Goal: Information Seeking & Learning: Learn about a topic

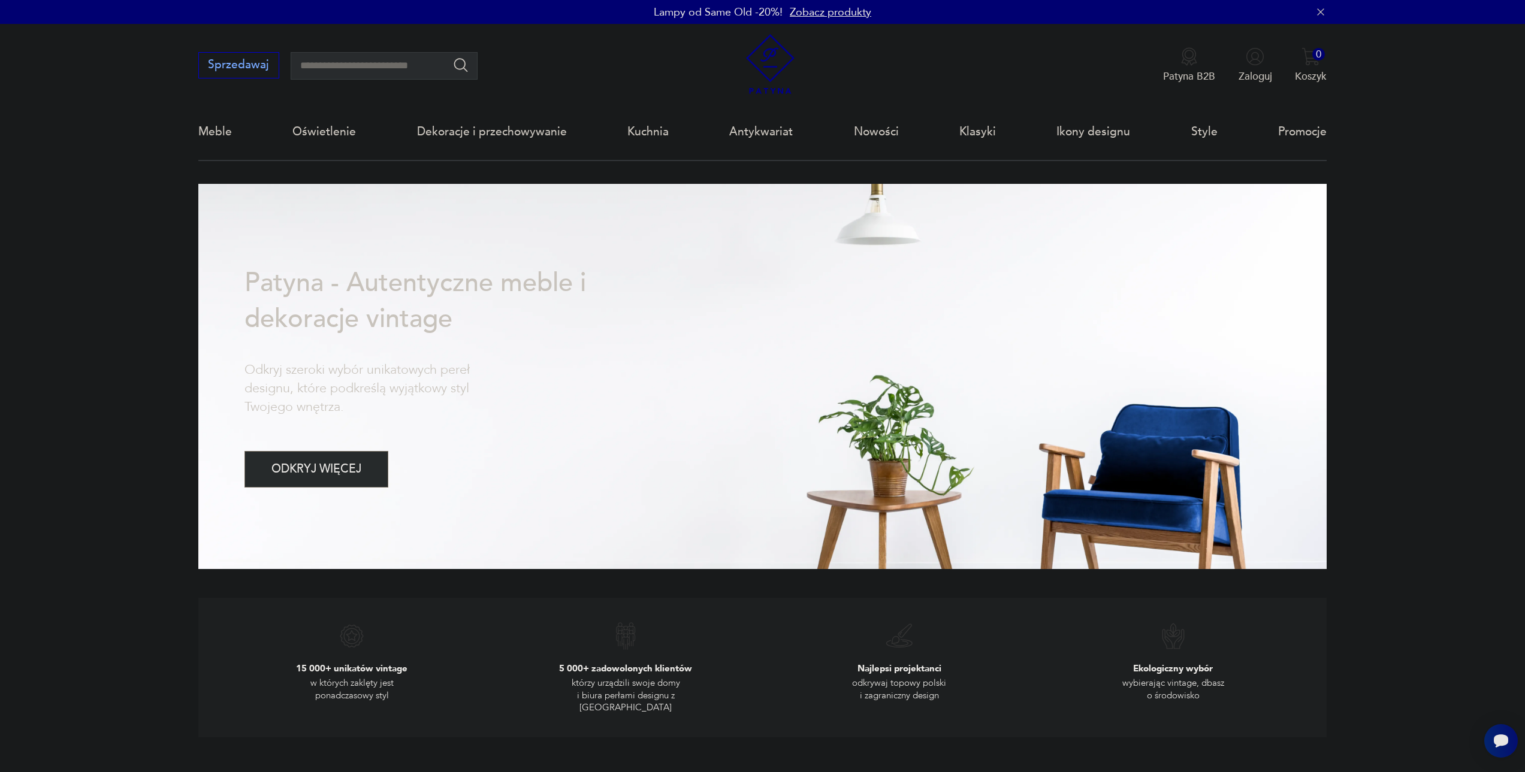
click at [151, 156] on nav "Sprzedawaj Patyna B2B Zaloguj 0 Koszyk Twój koszyk ( 0 ) Brak produktów w koszy…" at bounding box center [762, 92] width 1525 height 137
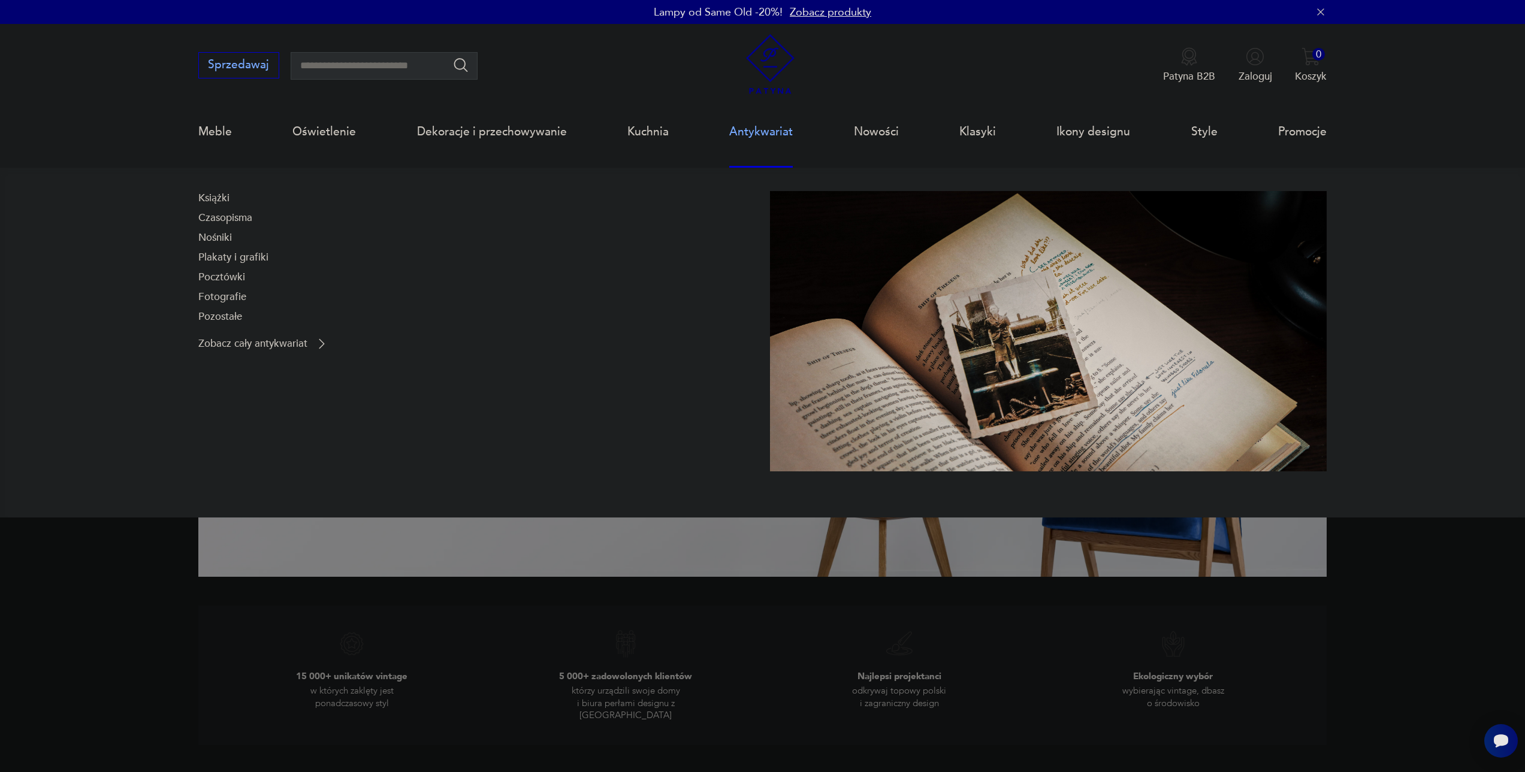
click at [784, 126] on link "Antykwariat" at bounding box center [761, 131] width 64 height 55
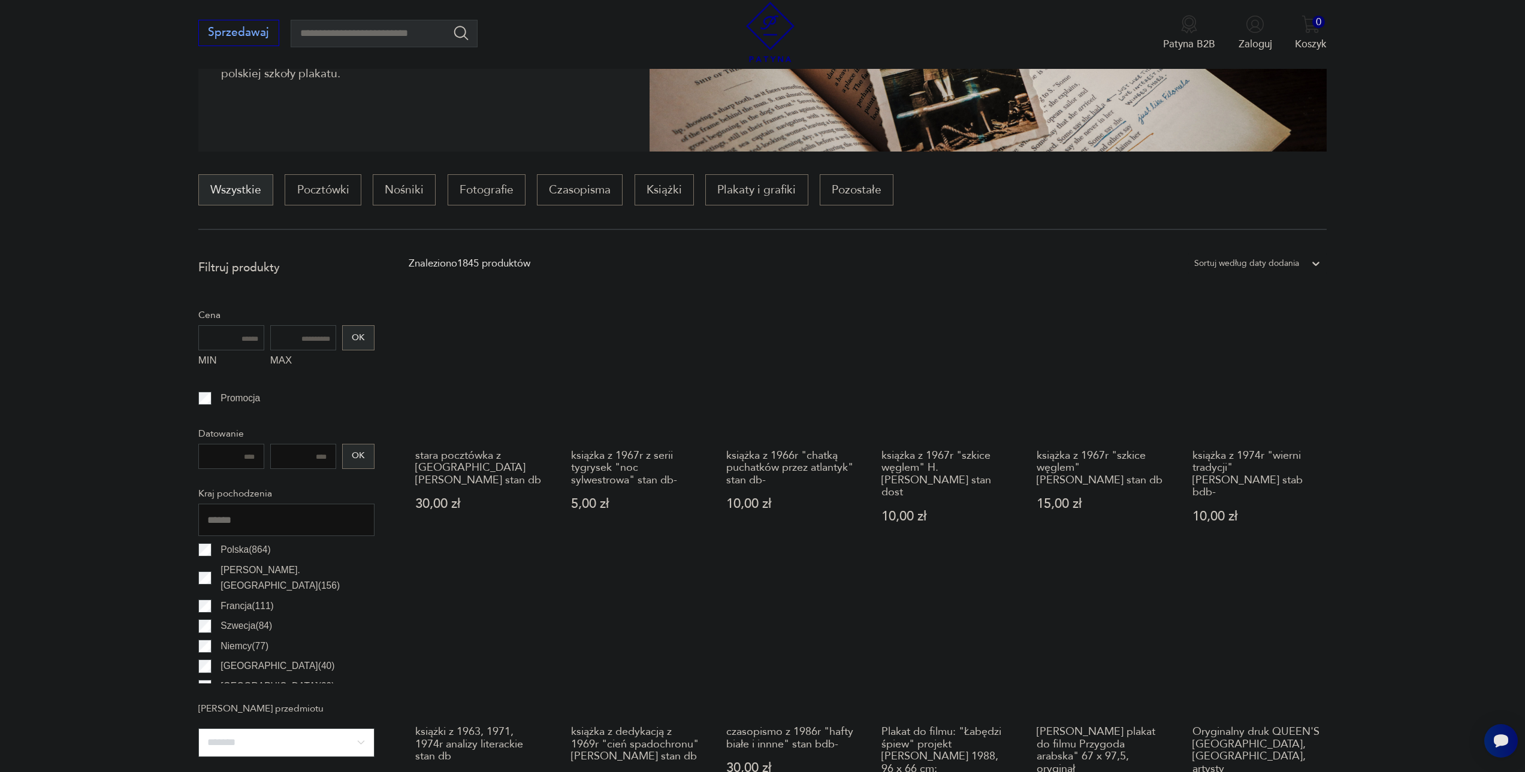
scroll to position [297, 0]
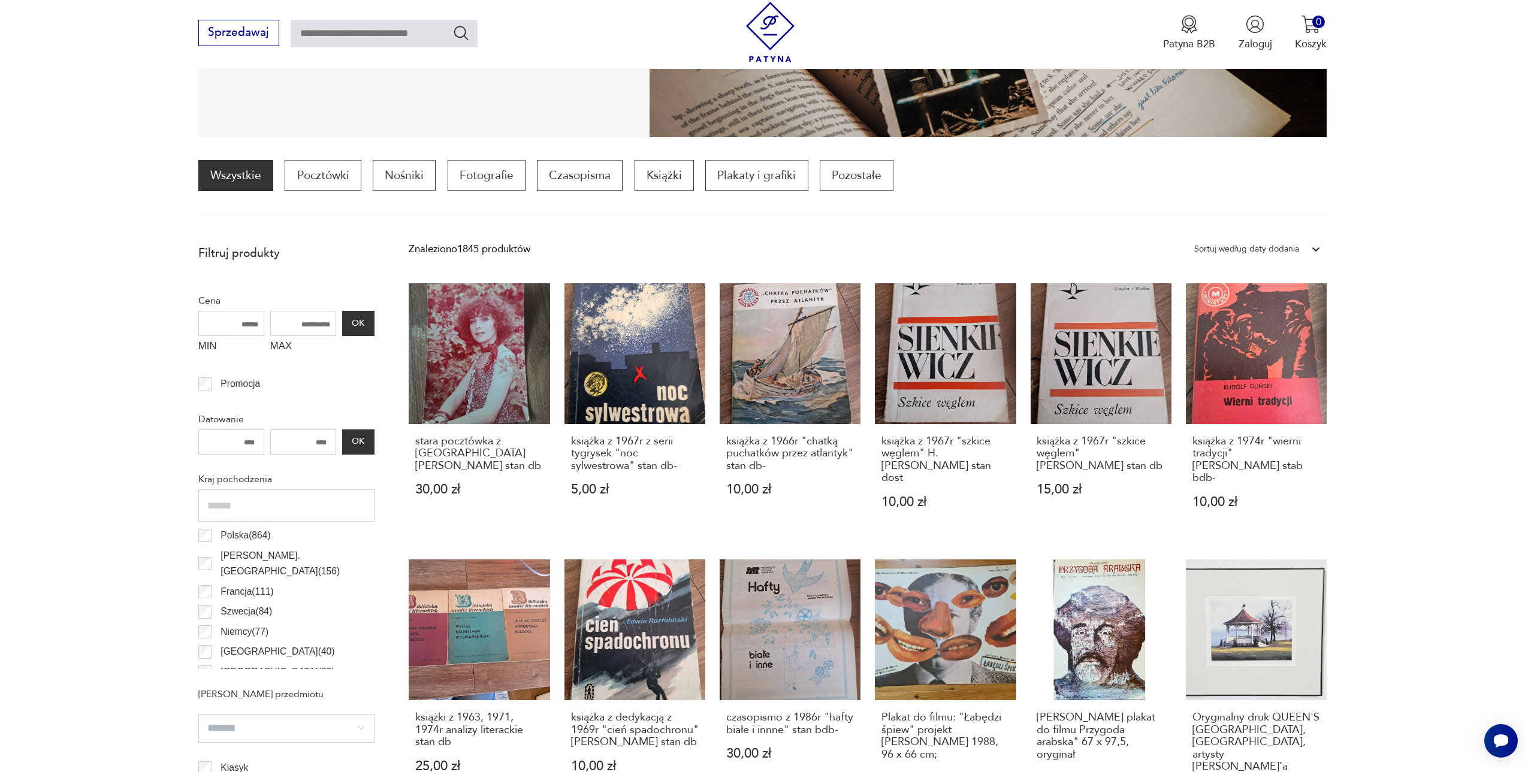
click at [86, 300] on section "Filtruj produkty Cena MIN MAX OK Promocja Datowanie OK Kraj pochodzenia Polska …" at bounding box center [762, 742] width 1525 height 1008
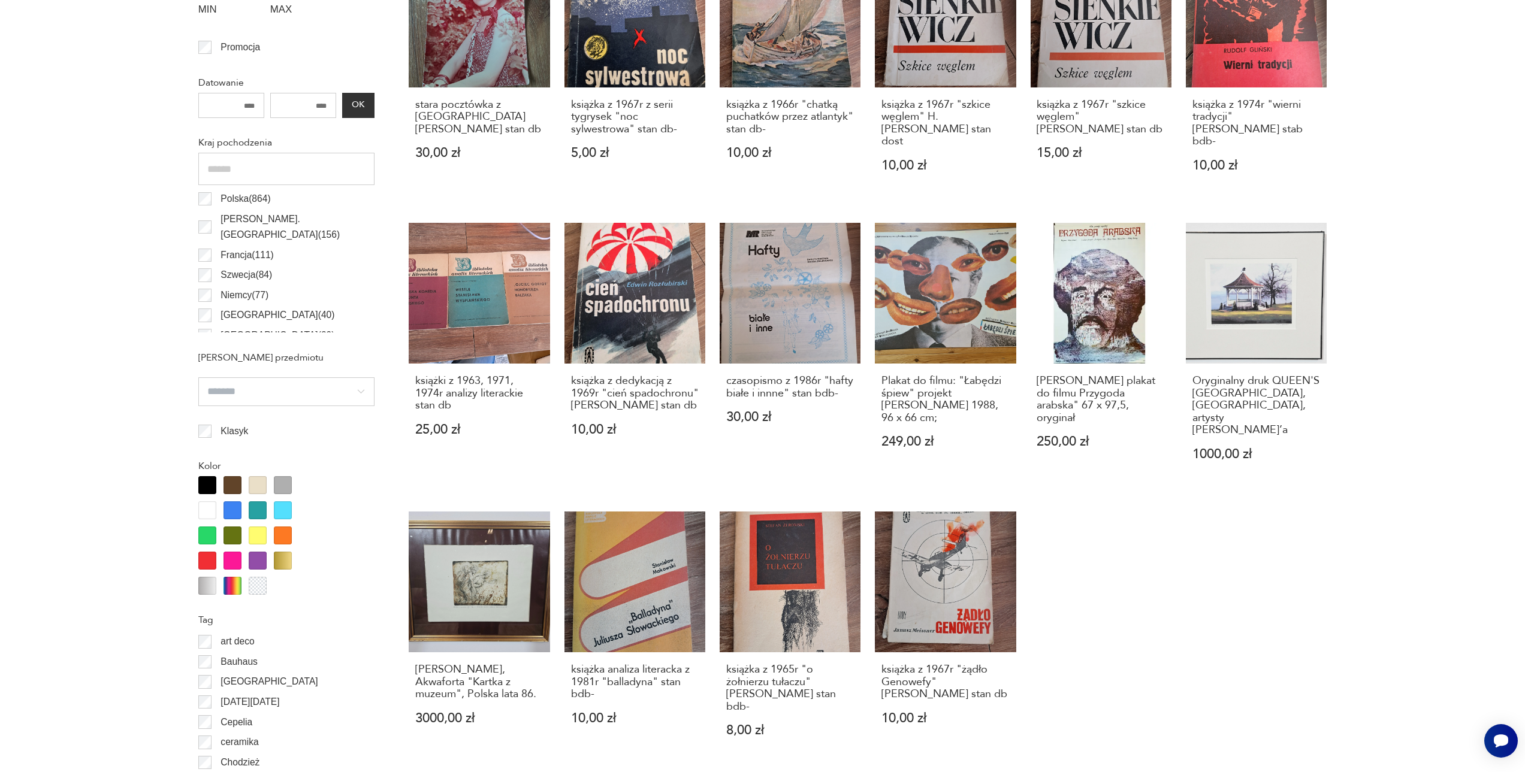
scroll to position [0, 0]
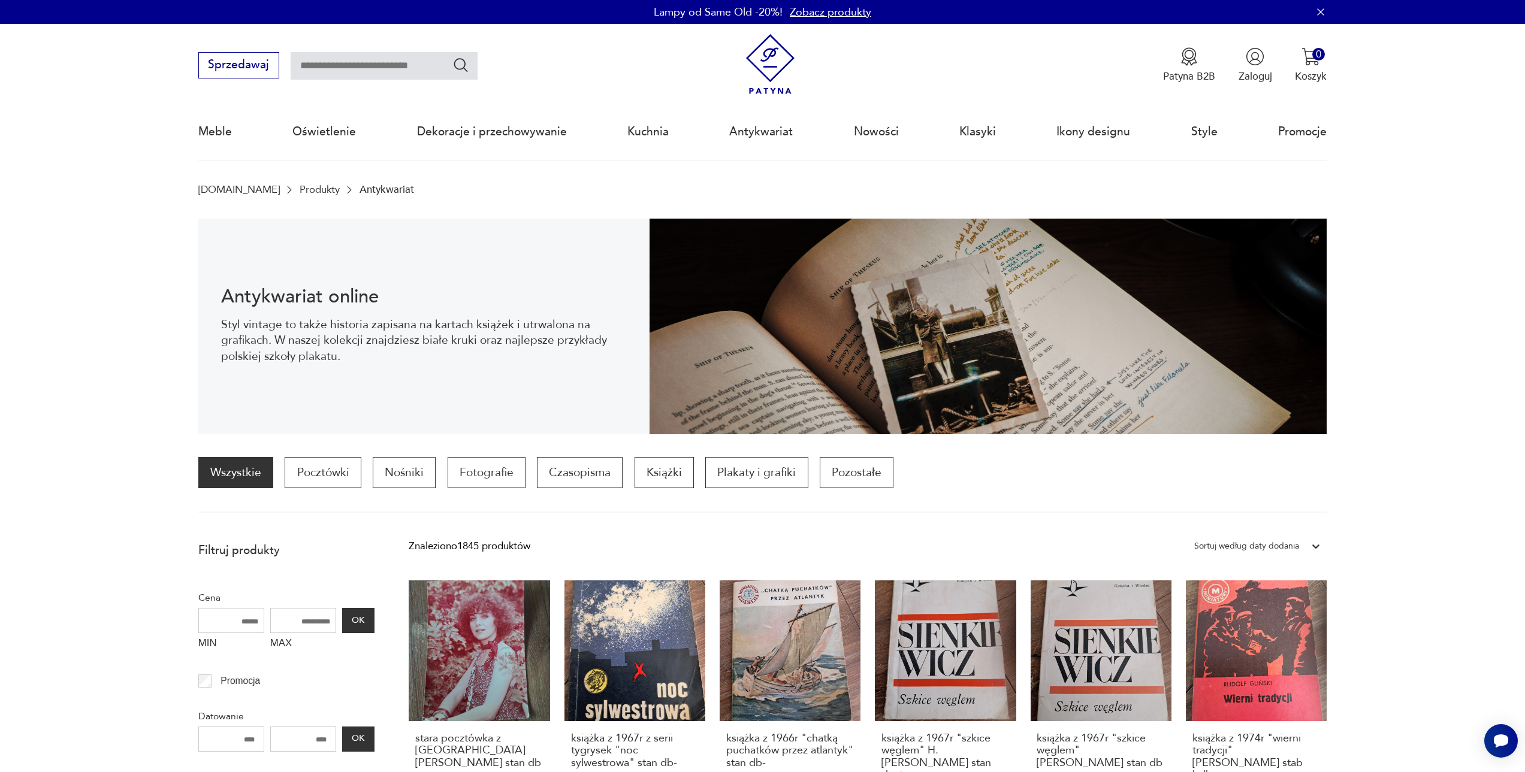
drag, startPoint x: 1416, startPoint y: 567, endPoint x: 1418, endPoint y: 315, distance: 251.7
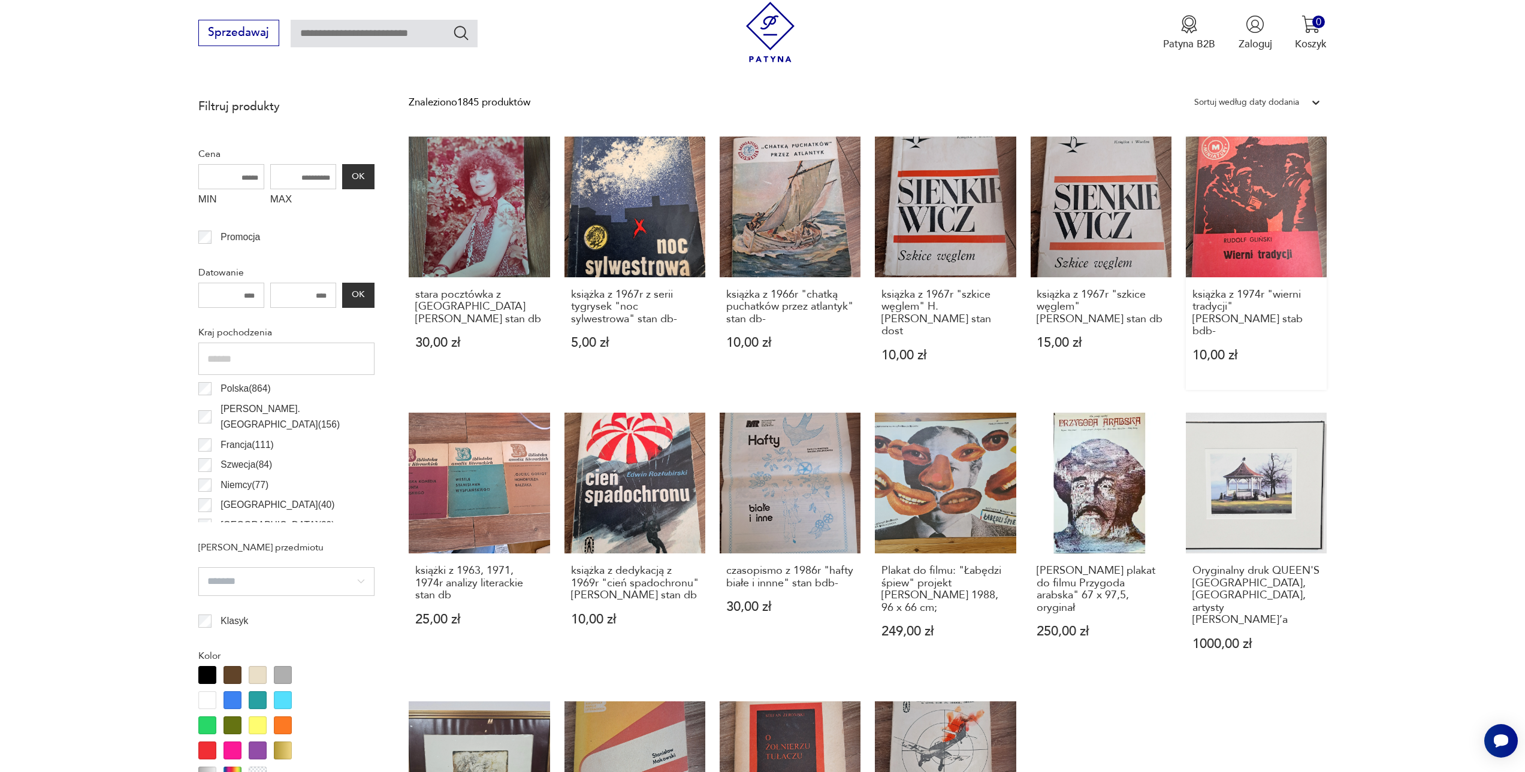
scroll to position [300, 0]
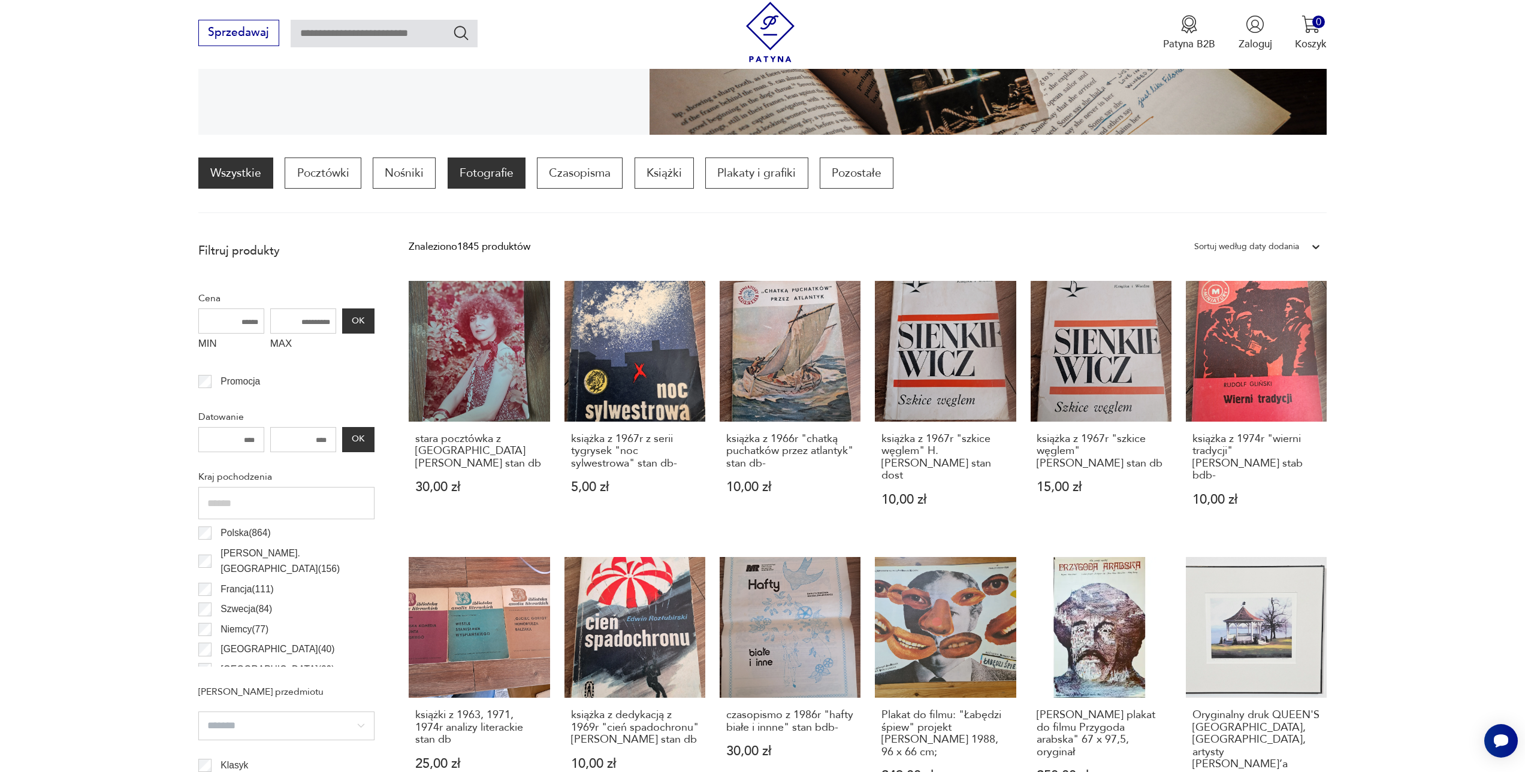
click at [497, 173] on p "Fotografie" at bounding box center [487, 173] width 78 height 31
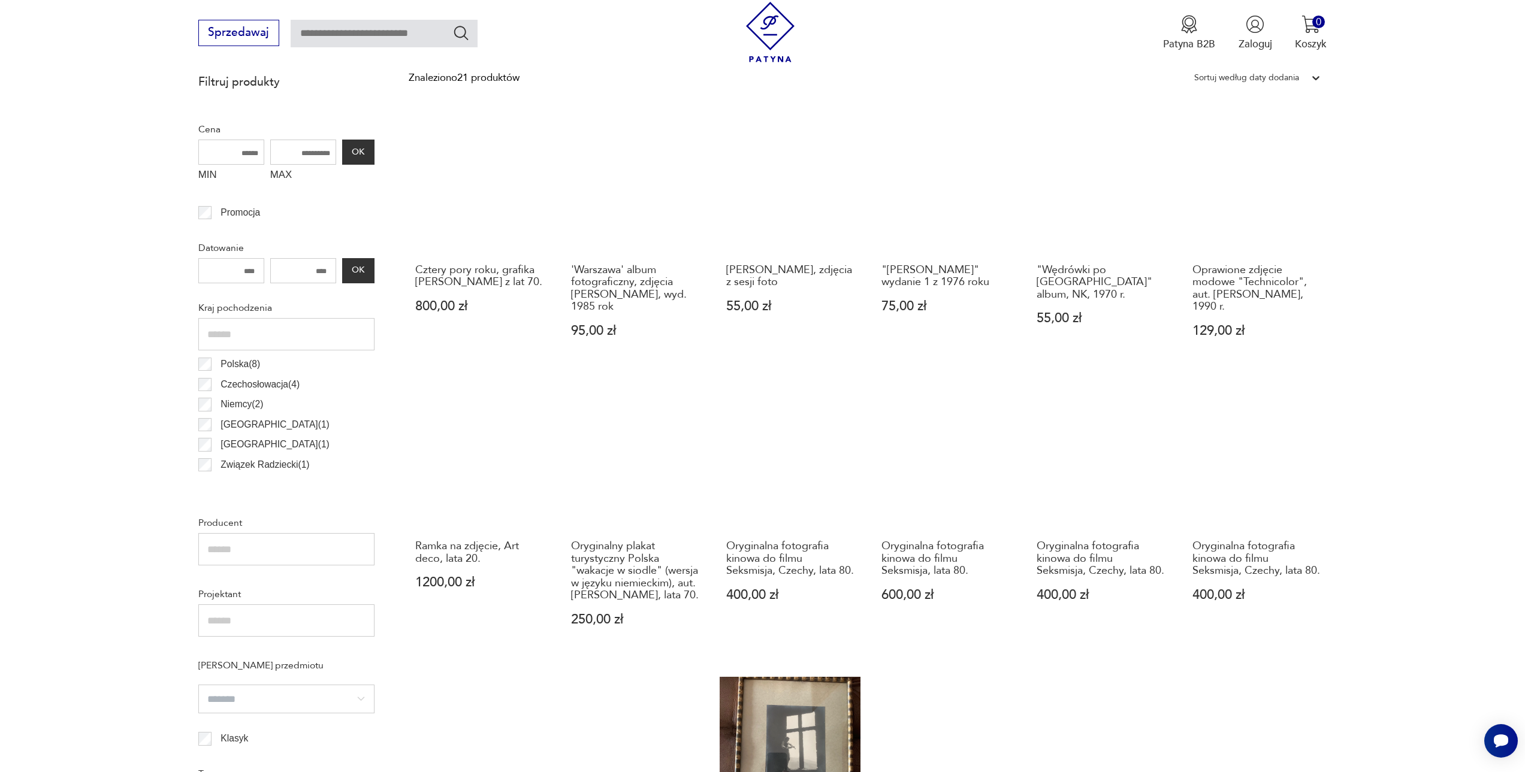
scroll to position [476, 0]
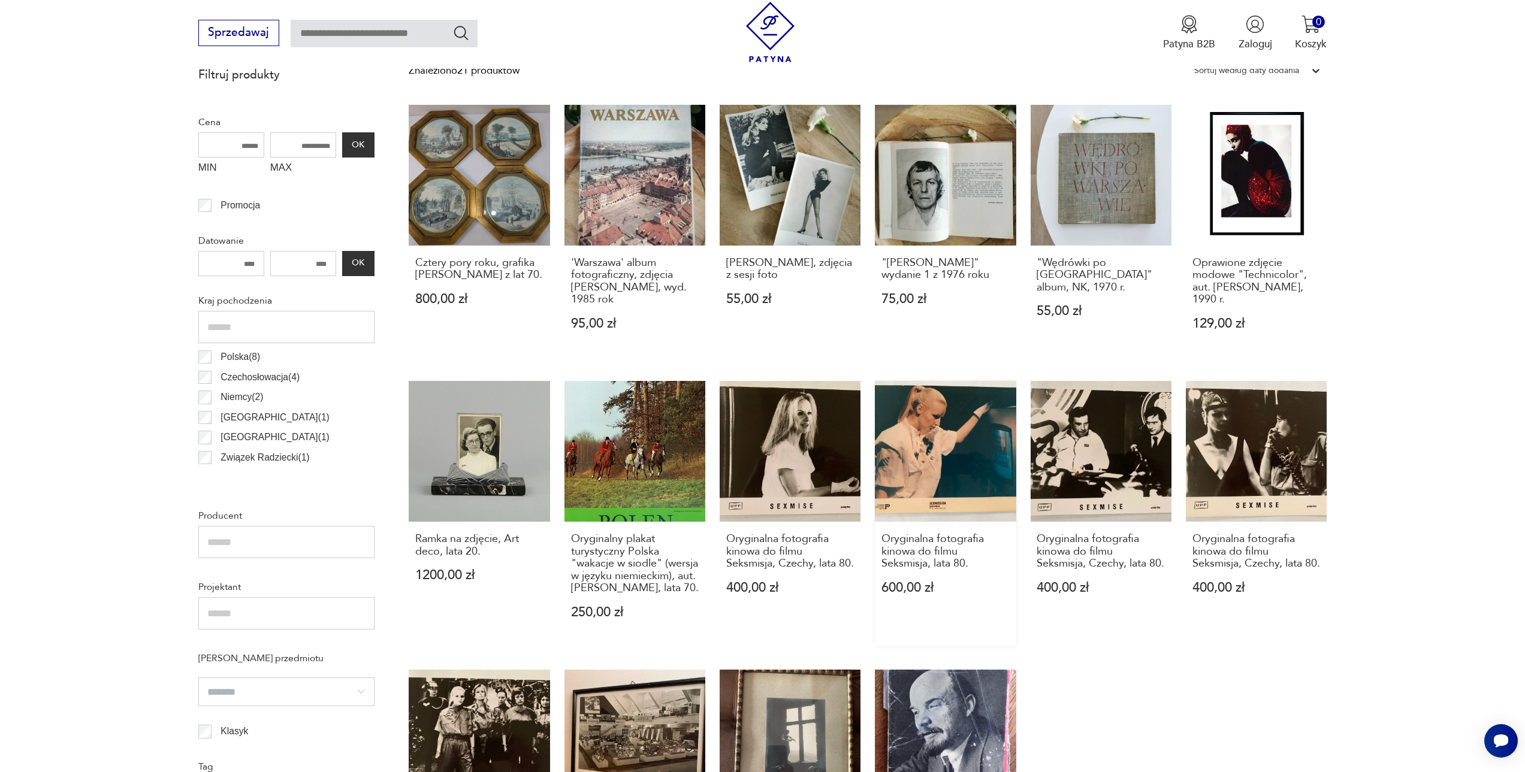
click at [952, 479] on link "Oryginalna fotografia kinowa do filmu Seksmisja, lata 80. 600,00 zł" at bounding box center [945, 513] width 141 height 265
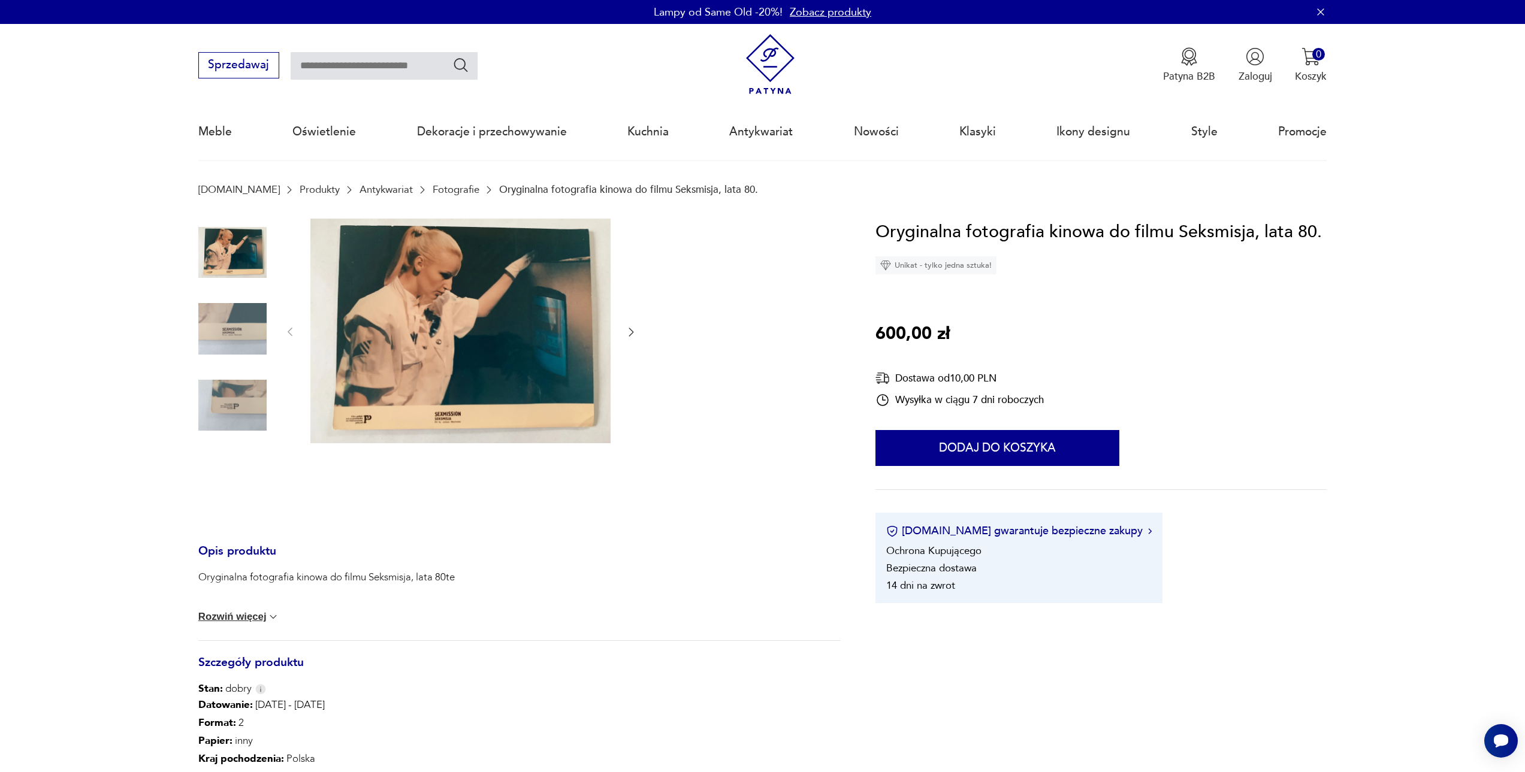
click at [515, 316] on img at bounding box center [460, 331] width 300 height 225
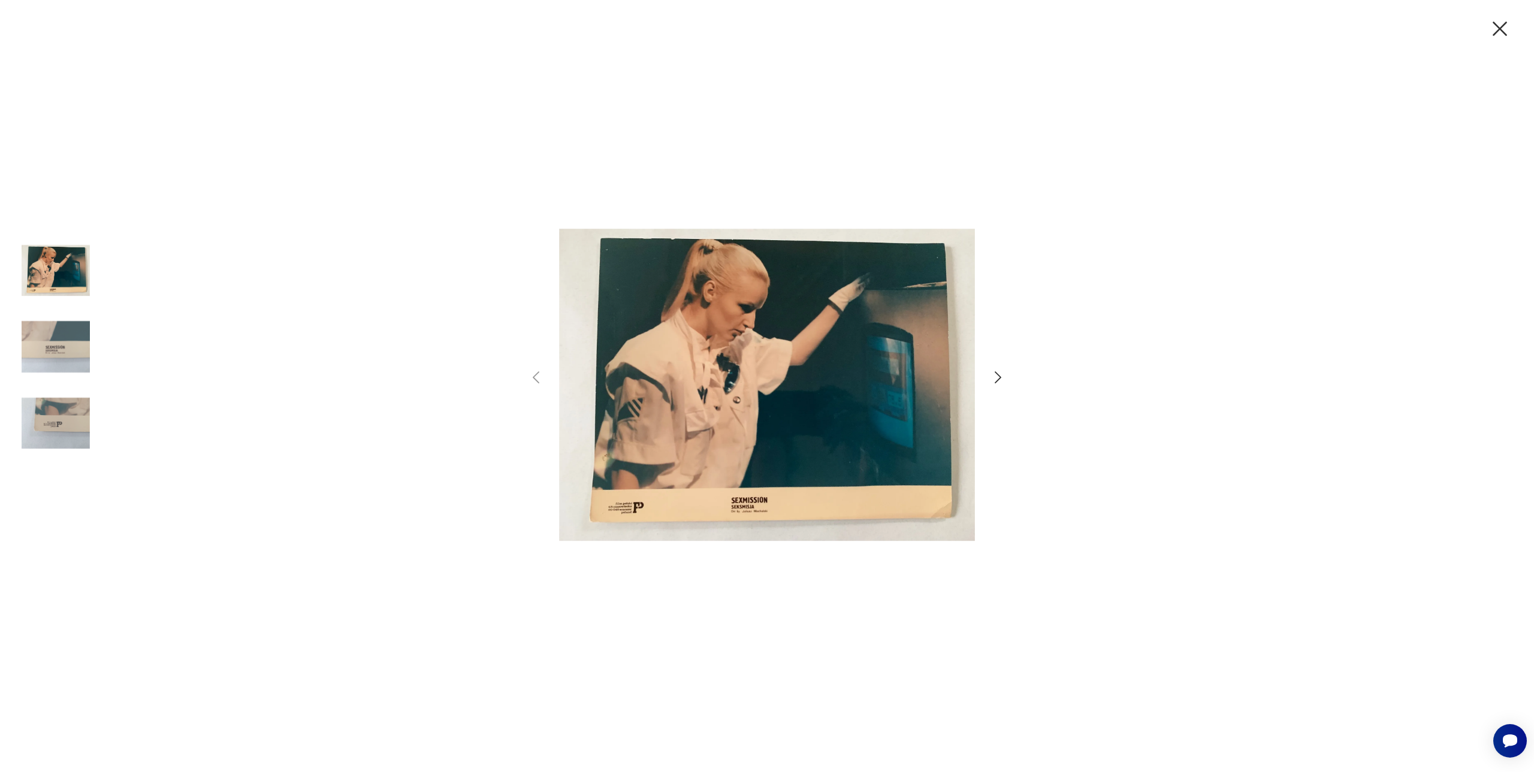
click at [1002, 380] on icon "button" at bounding box center [997, 377] width 17 height 17
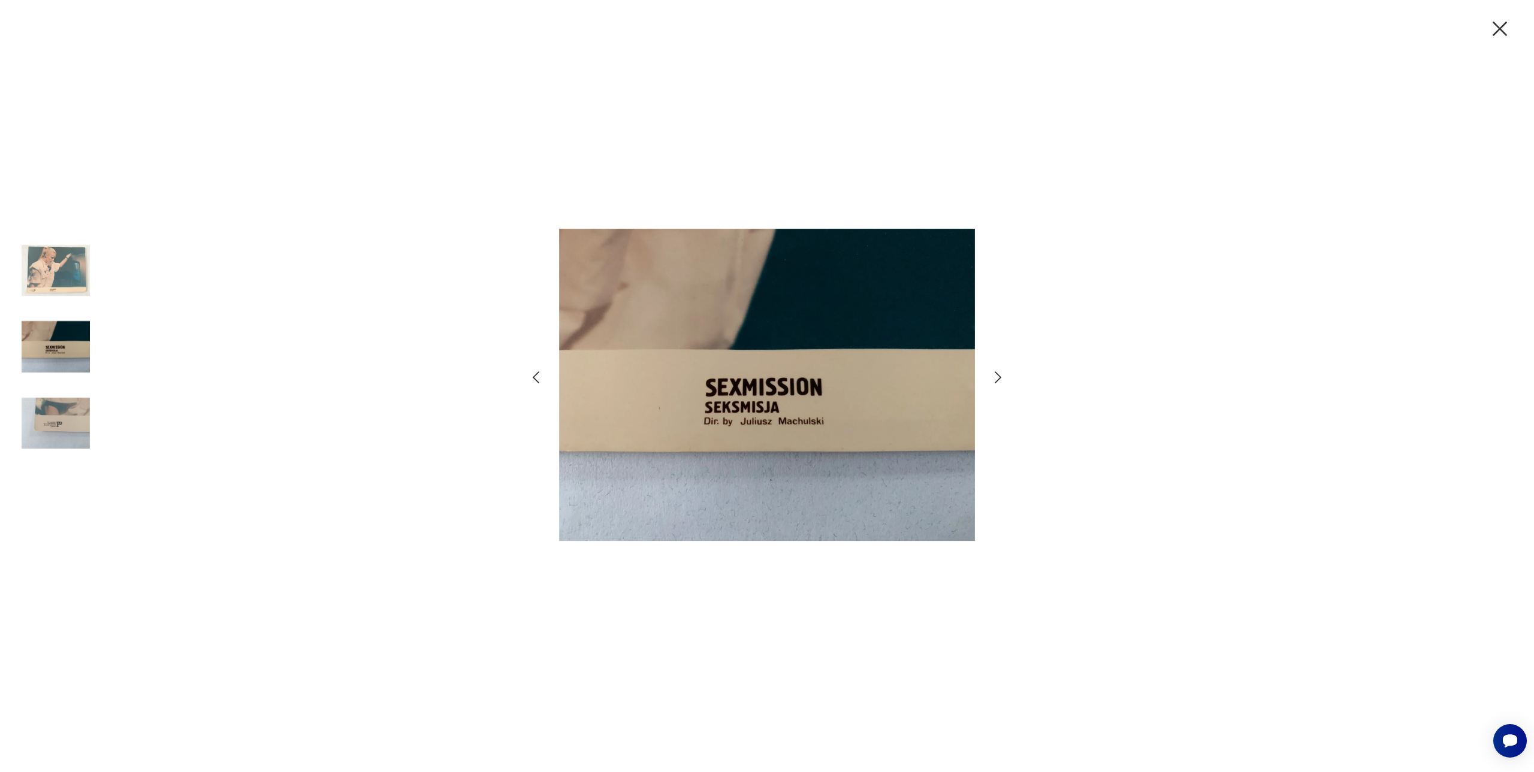
click at [1002, 380] on icon "button" at bounding box center [997, 377] width 17 height 17
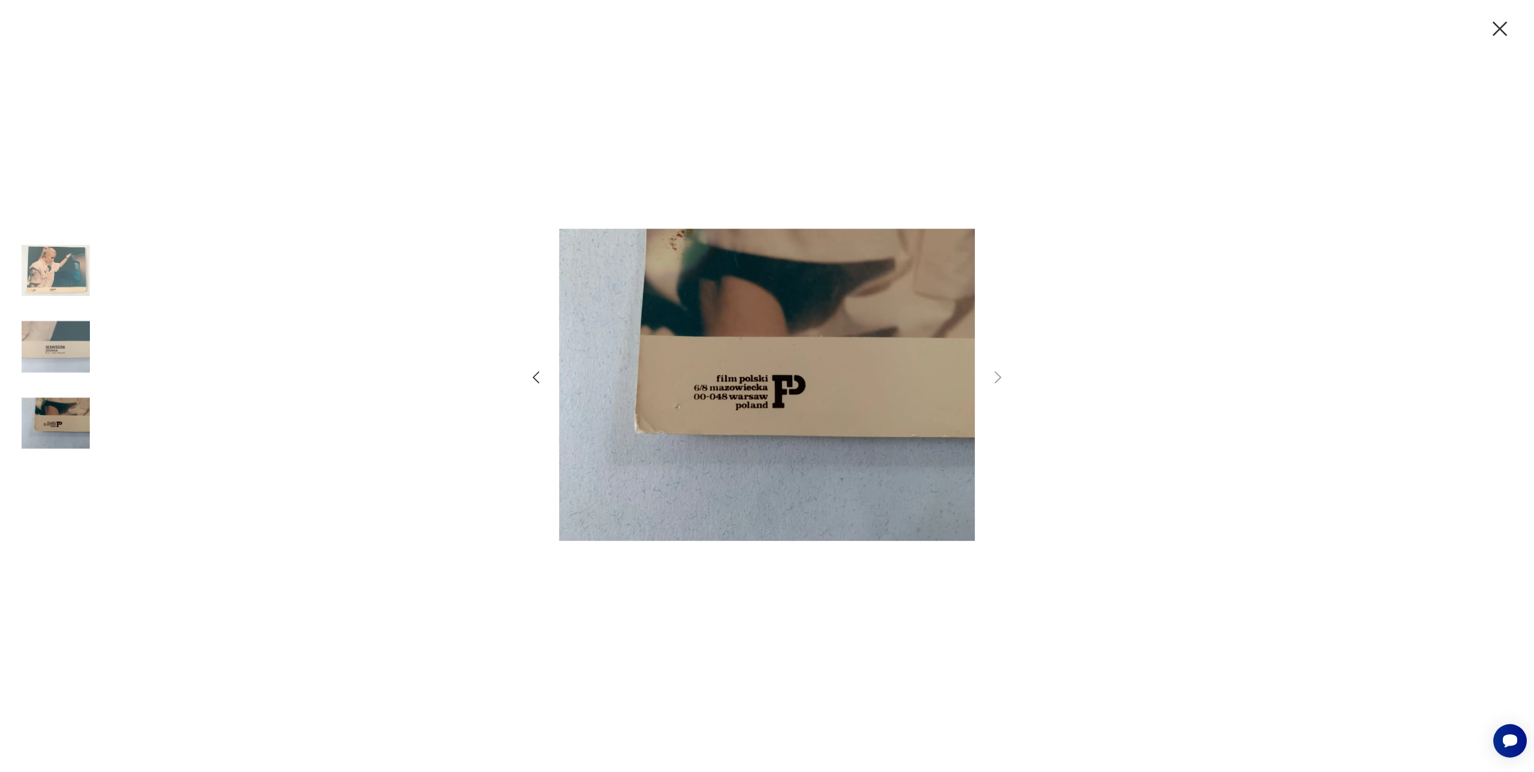
click at [565, 274] on img at bounding box center [767, 385] width 416 height 599
click at [1503, 27] on icon "button" at bounding box center [1499, 28] width 25 height 25
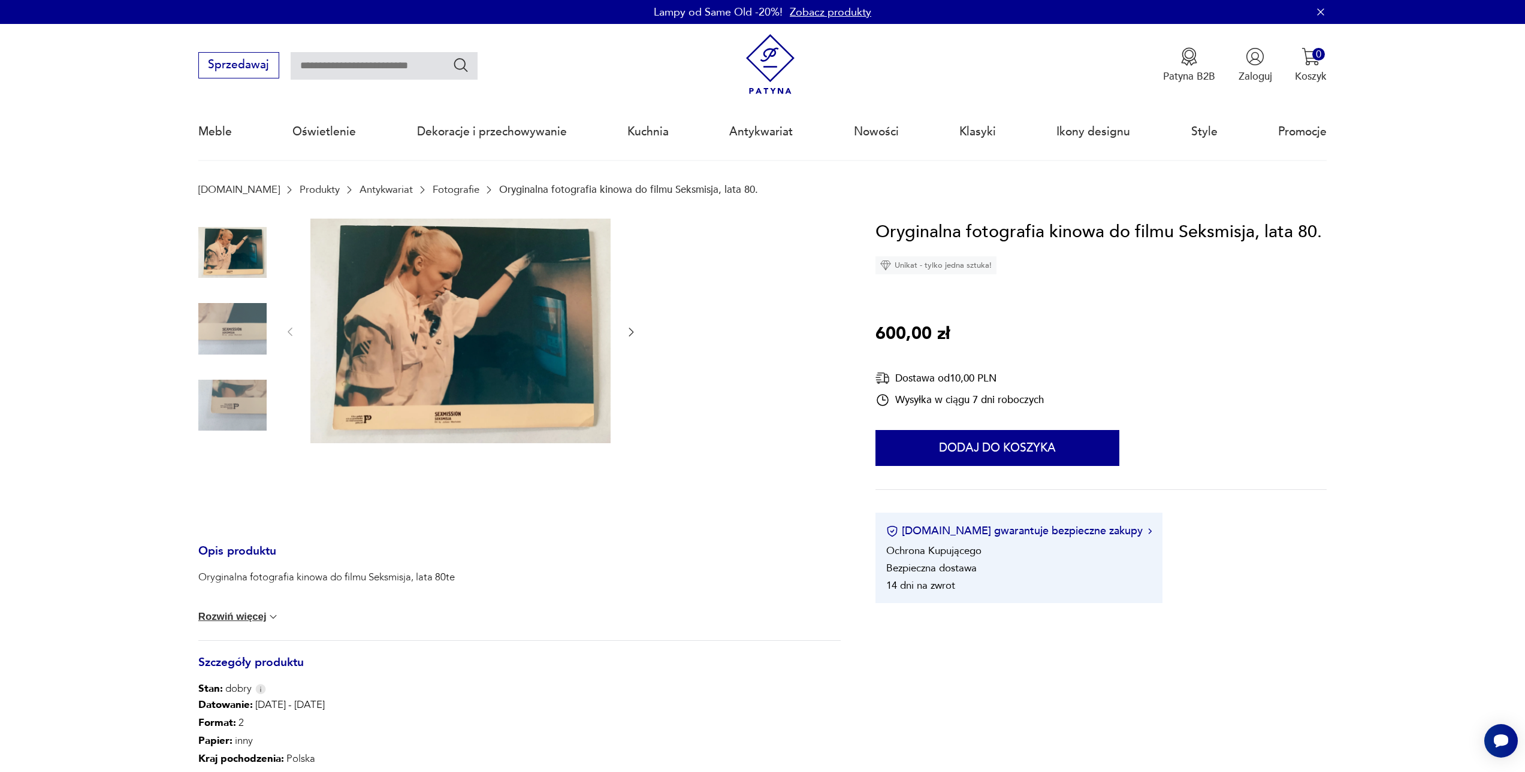
drag, startPoint x: 754, startPoint y: 165, endPoint x: 727, endPoint y: 164, distance: 26.4
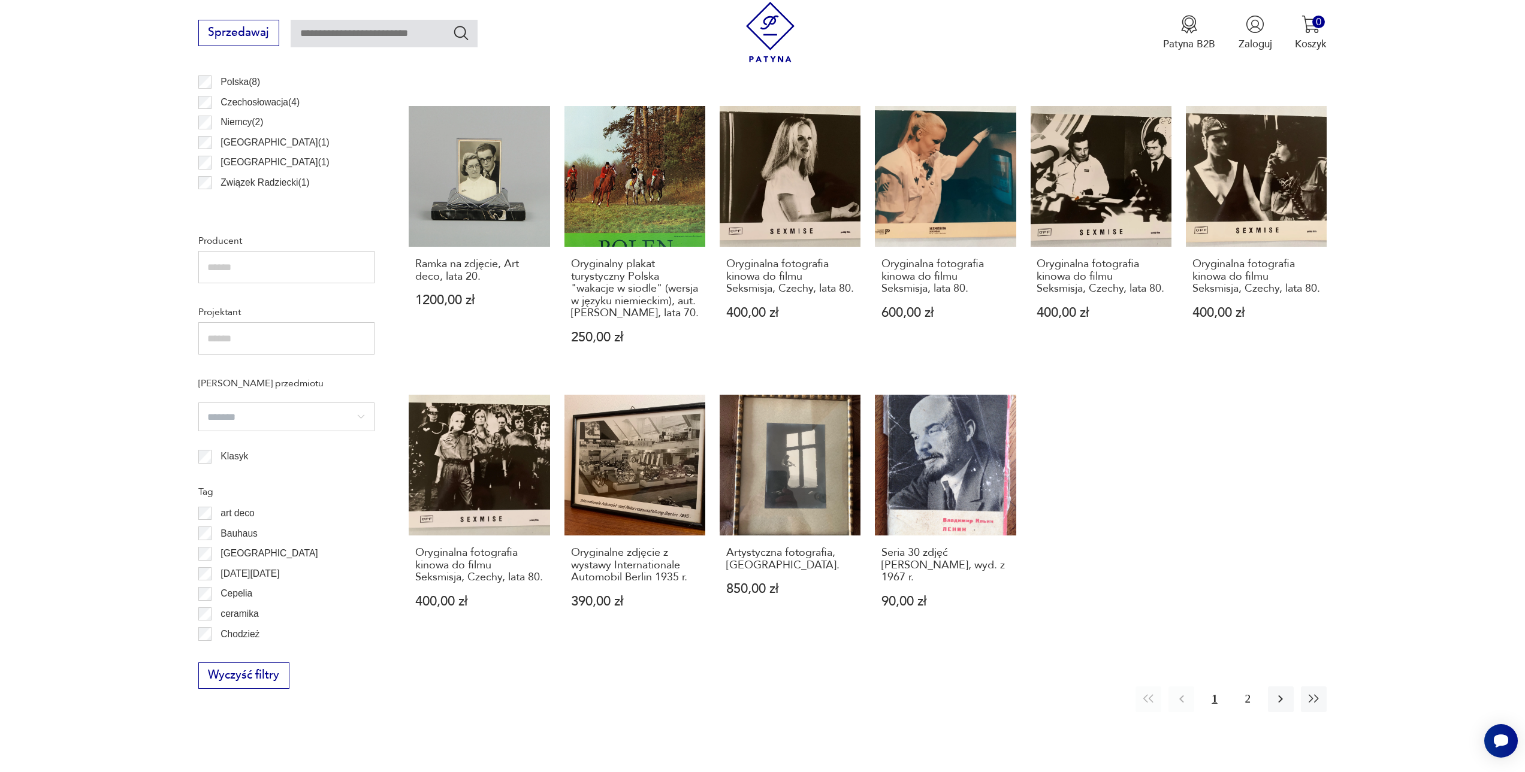
scroll to position [1019, 0]
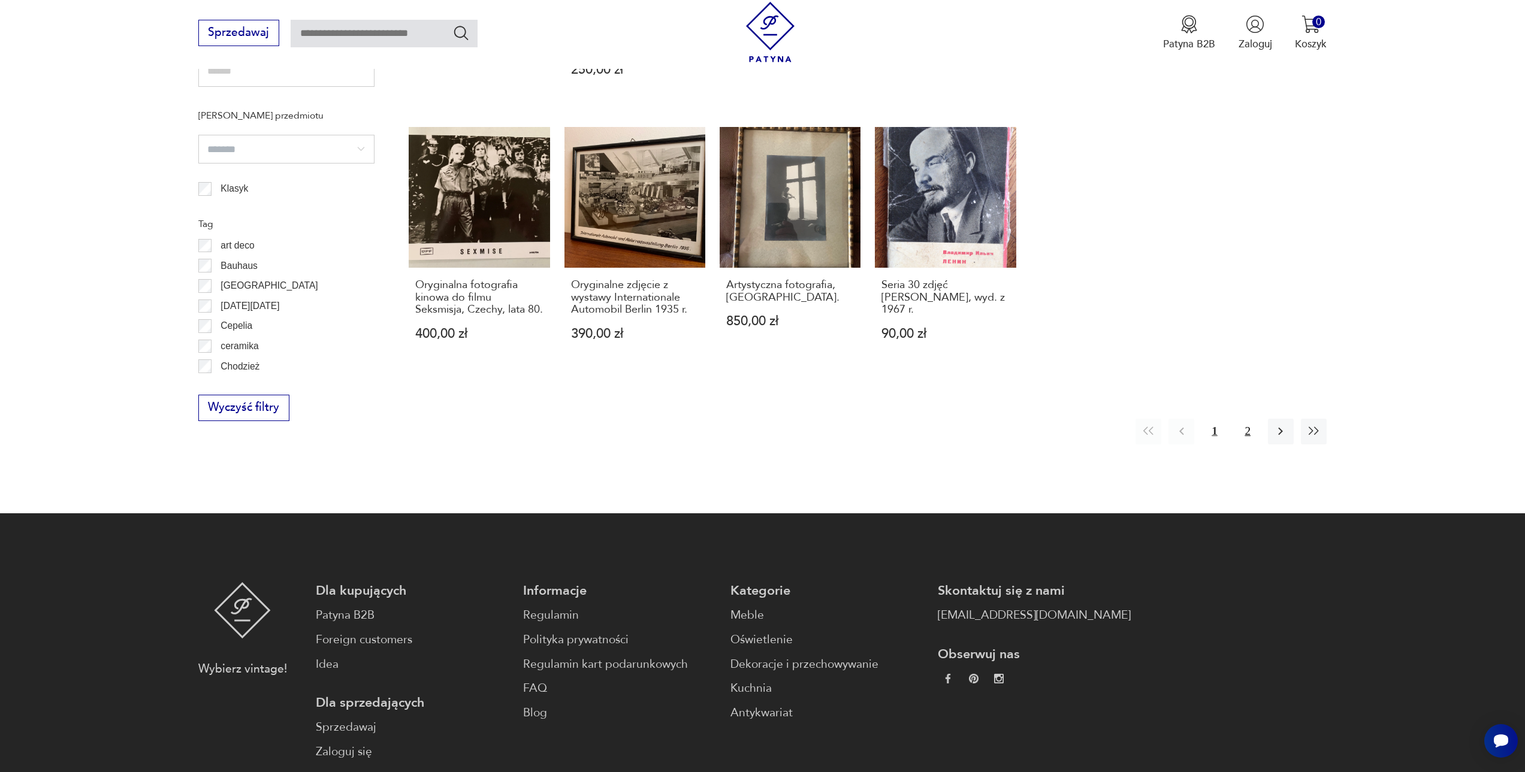
click at [1243, 445] on button "2" at bounding box center [1248, 432] width 26 height 26
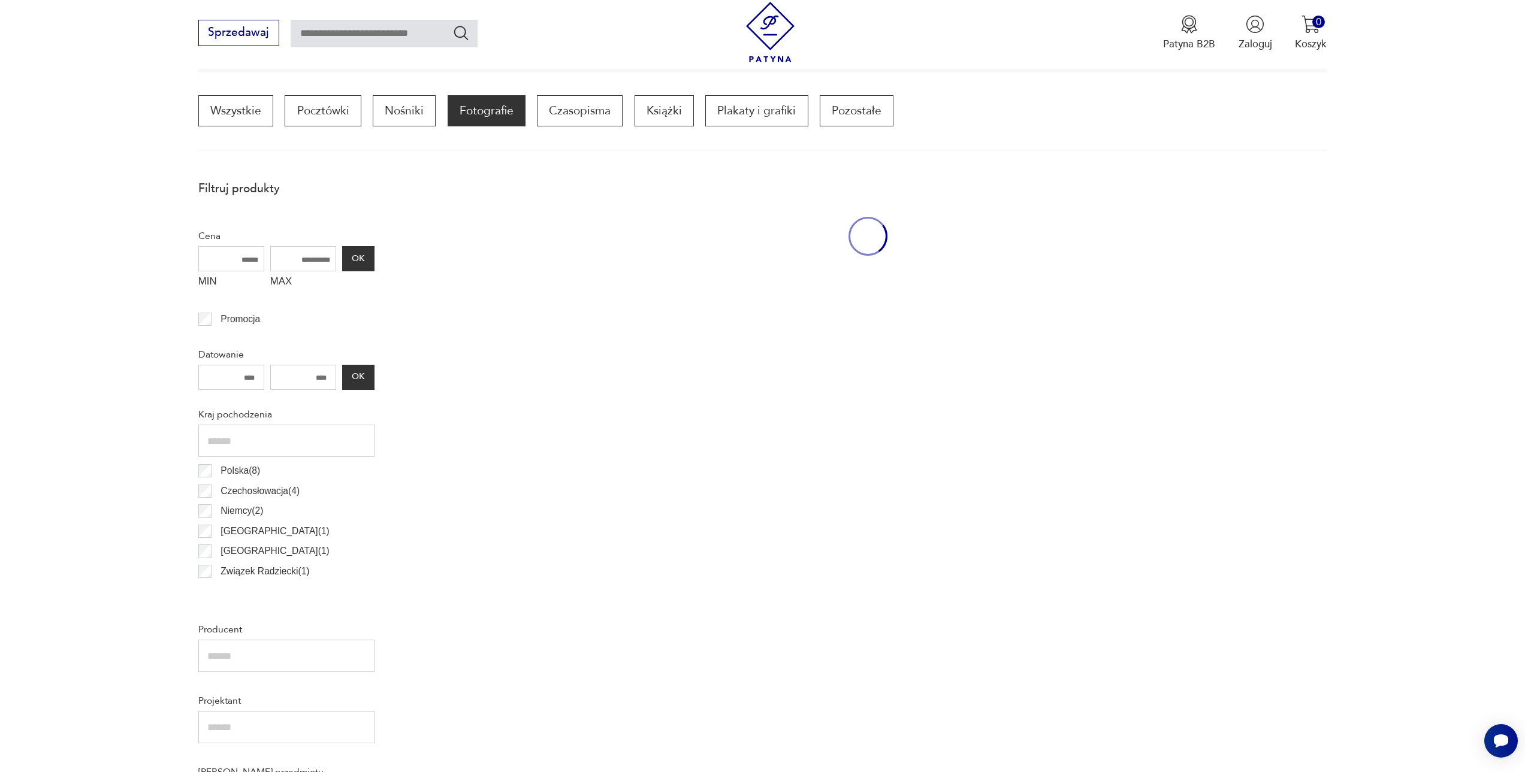
scroll to position [356, 0]
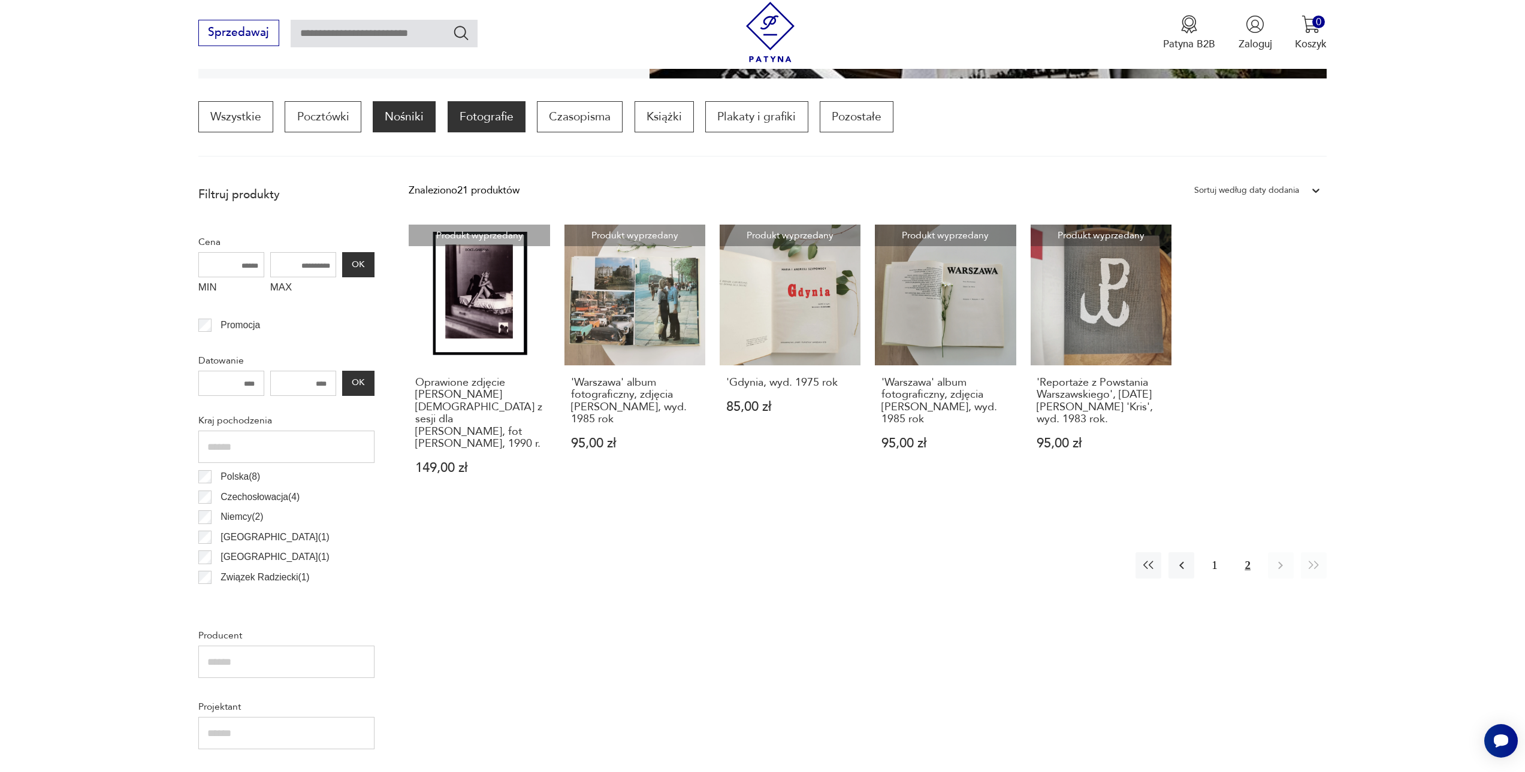
click at [397, 131] on p "Nośniki" at bounding box center [404, 116] width 63 height 31
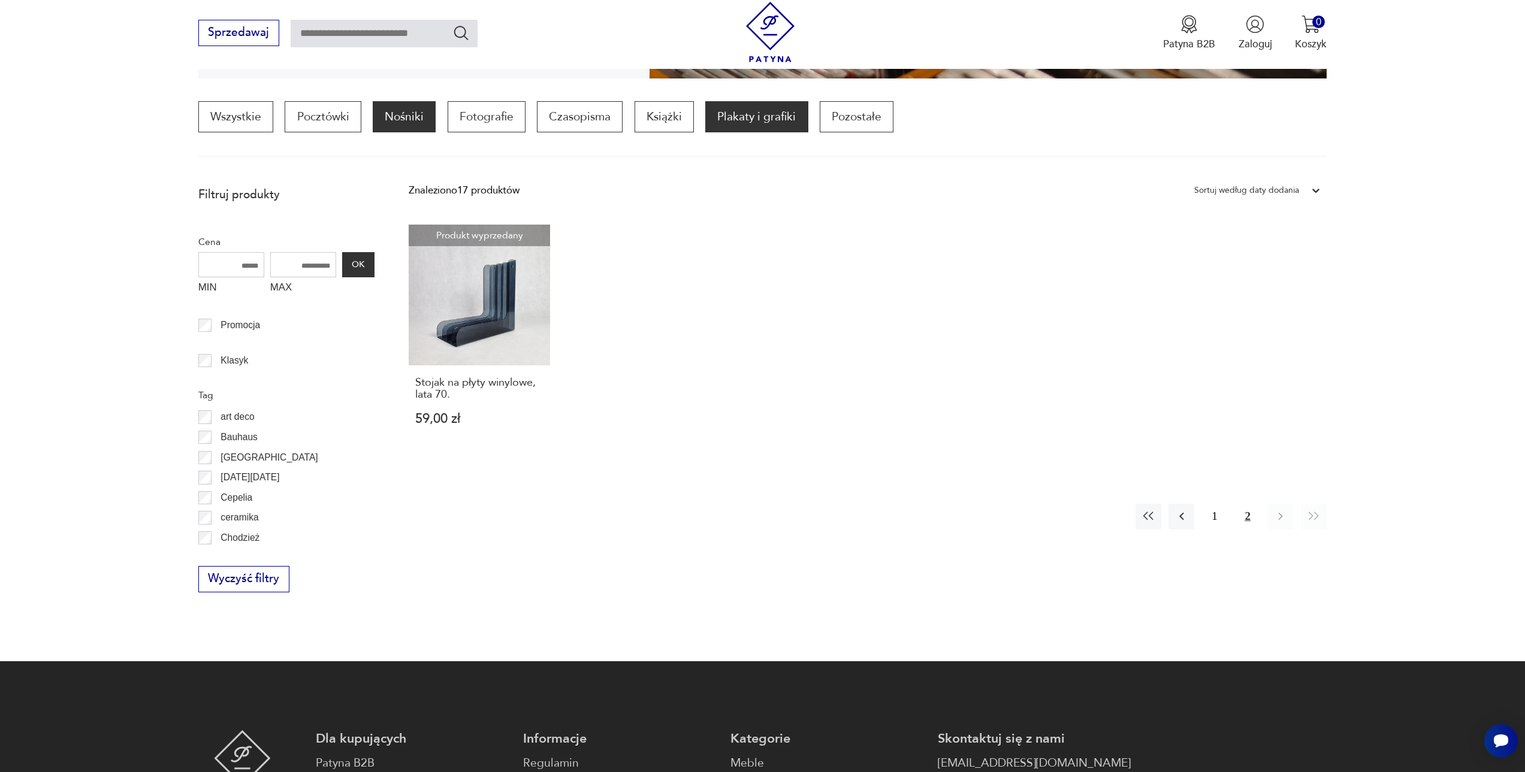
click at [791, 122] on p "Plakaty i grafiki" at bounding box center [756, 116] width 102 height 31
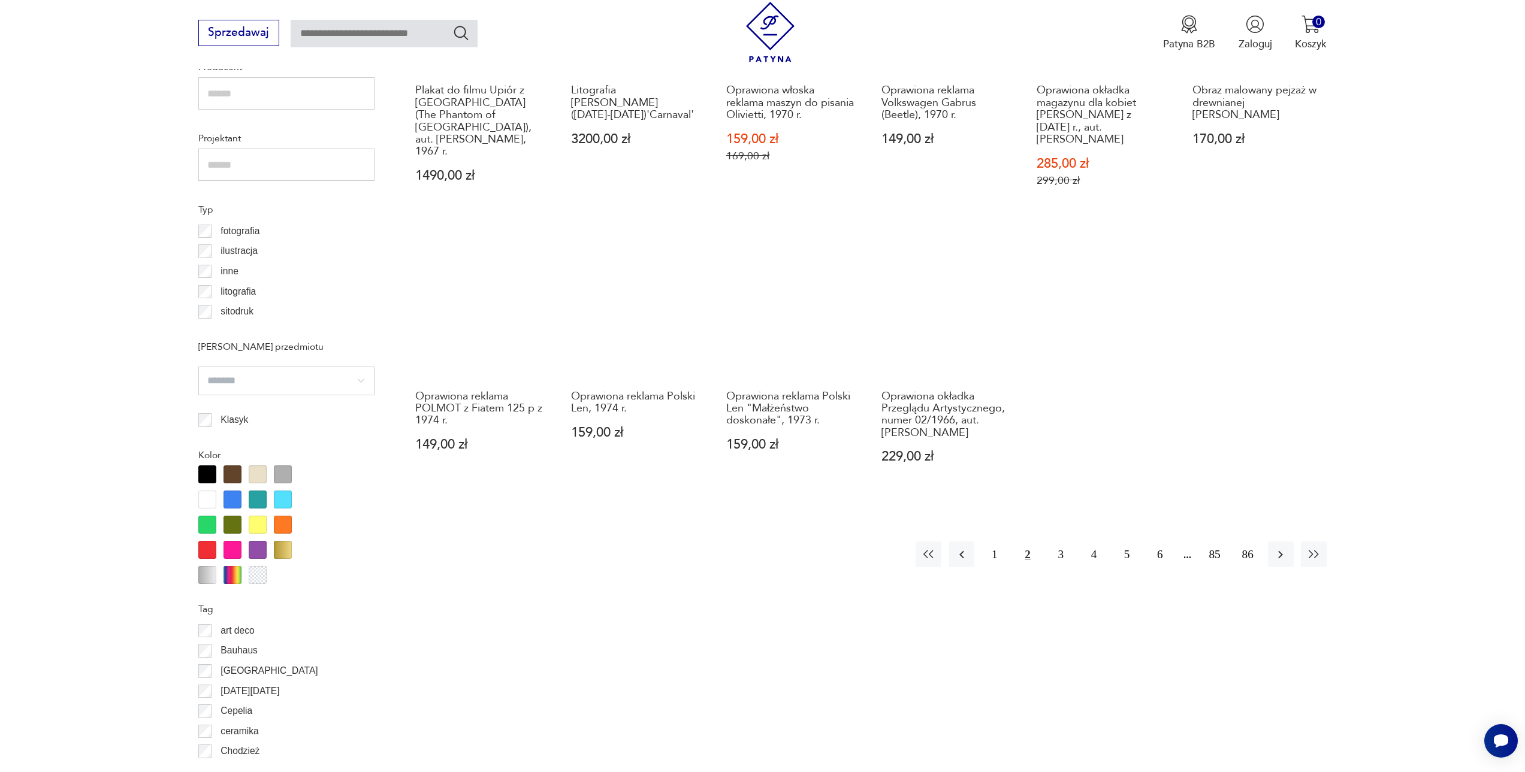
scroll to position [955, 0]
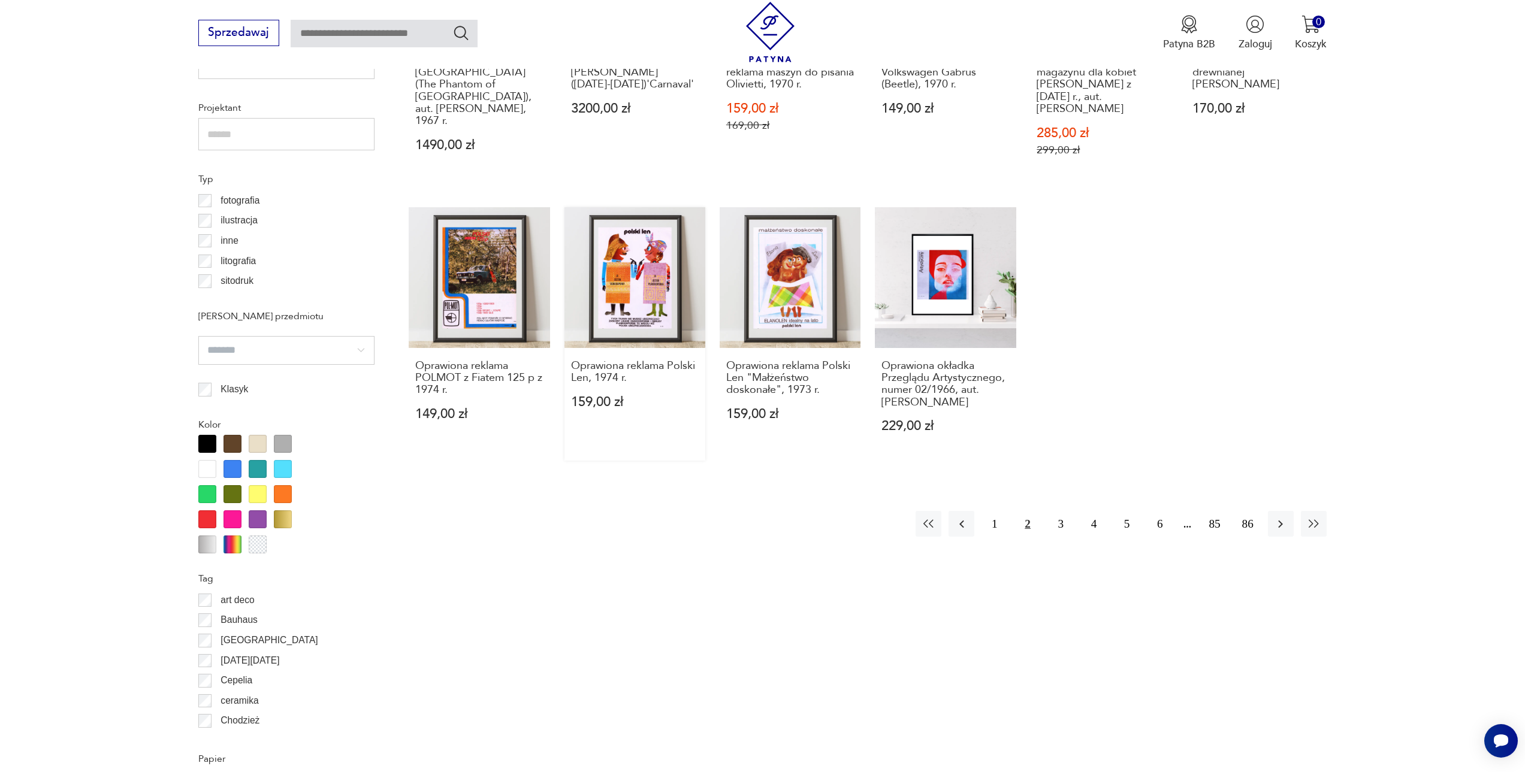
click at [626, 255] on link "Oprawiona reklama Polski Len, 1974 r. 159,00 zł" at bounding box center [634, 333] width 141 height 253
